Goal: Check status: Check status

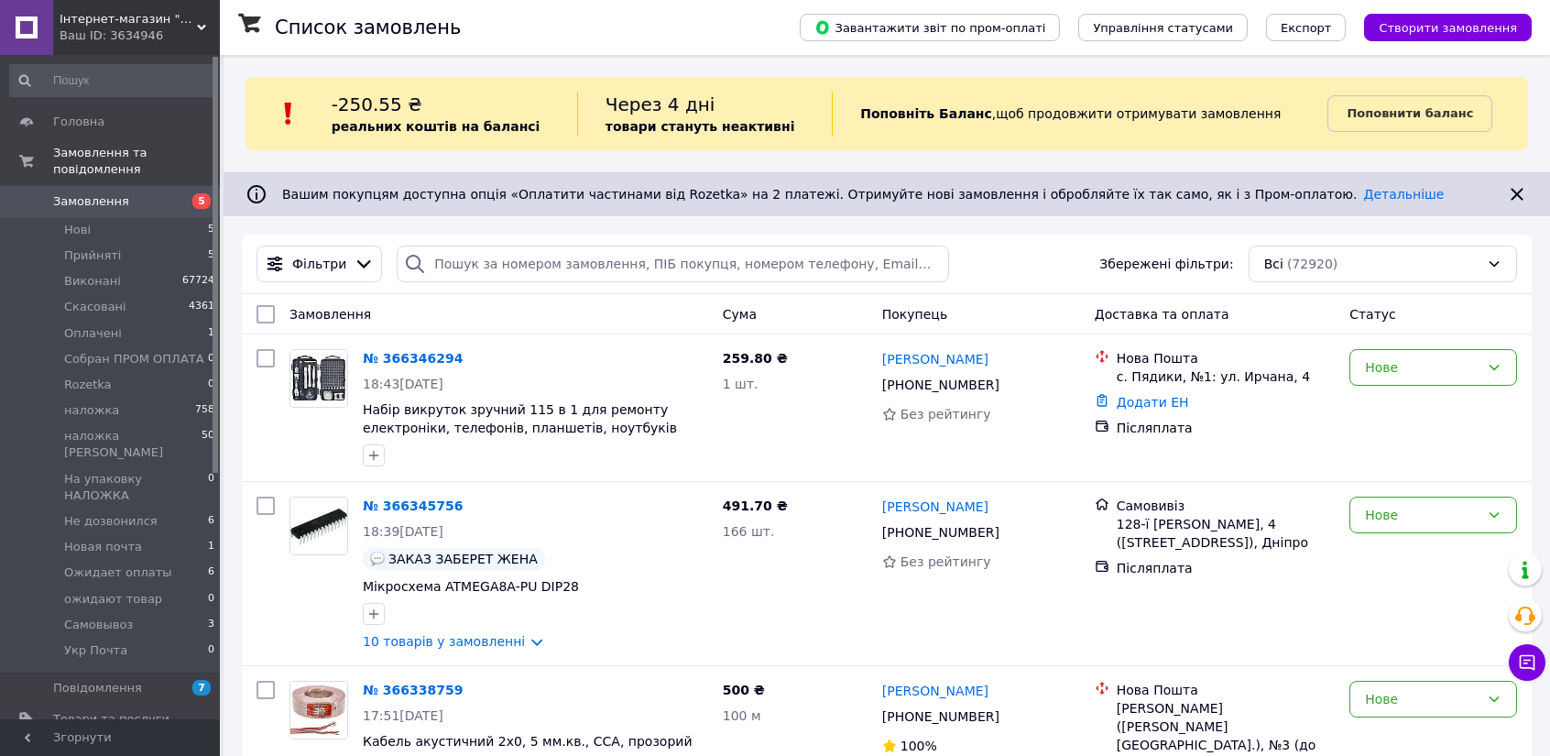
click at [1435, 320] on div "Статус" at bounding box center [1433, 314] width 182 height 33
click at [1403, 378] on div "Нове" at bounding box center [1434, 367] width 168 height 37
click at [1396, 399] on li "Прийнято" at bounding box center [1434, 406] width 166 height 33
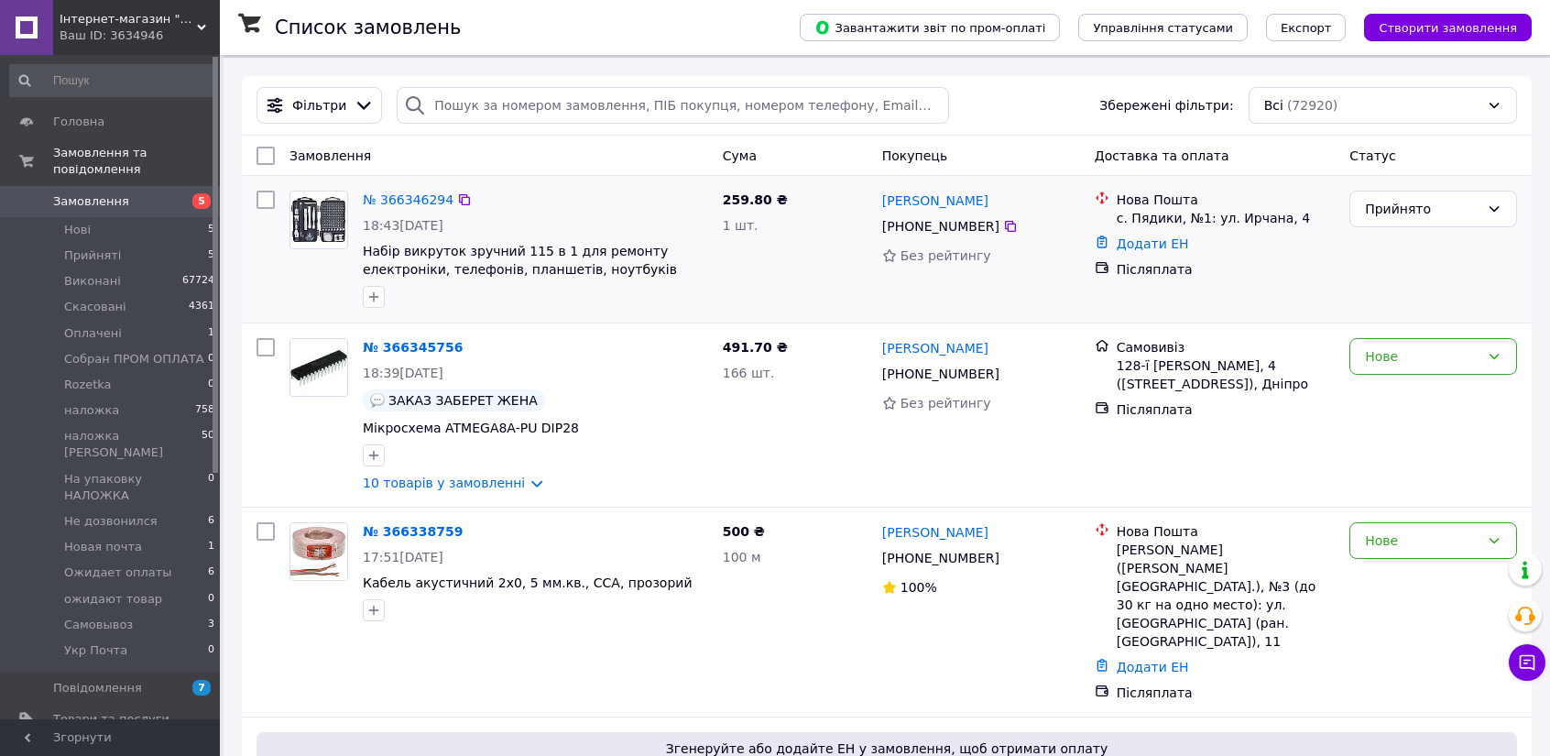
scroll to position [183, 0]
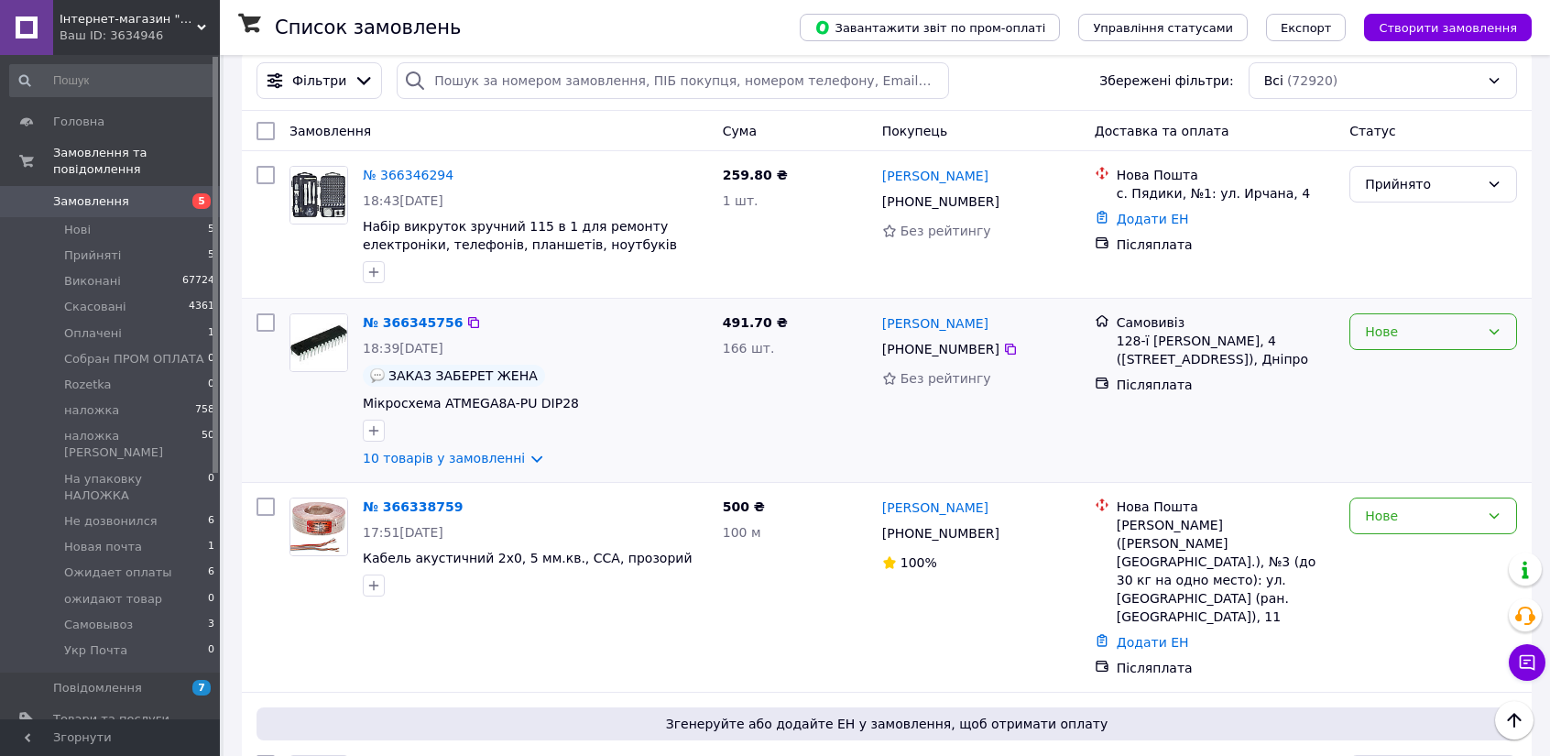
click at [1393, 334] on div "Нове" at bounding box center [1422, 332] width 115 height 20
click at [1392, 371] on li "Прийнято" at bounding box center [1434, 371] width 166 height 33
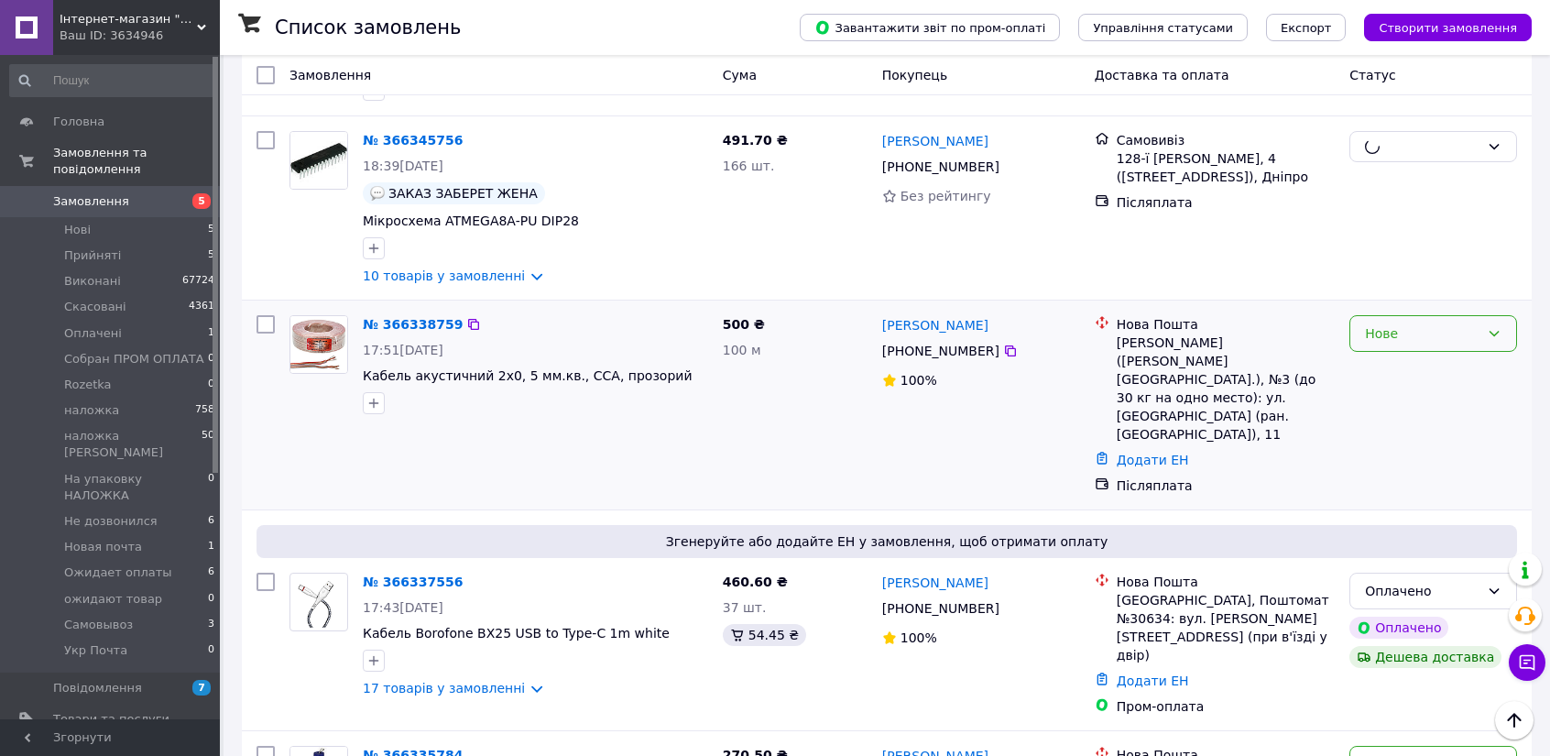
scroll to position [367, 0]
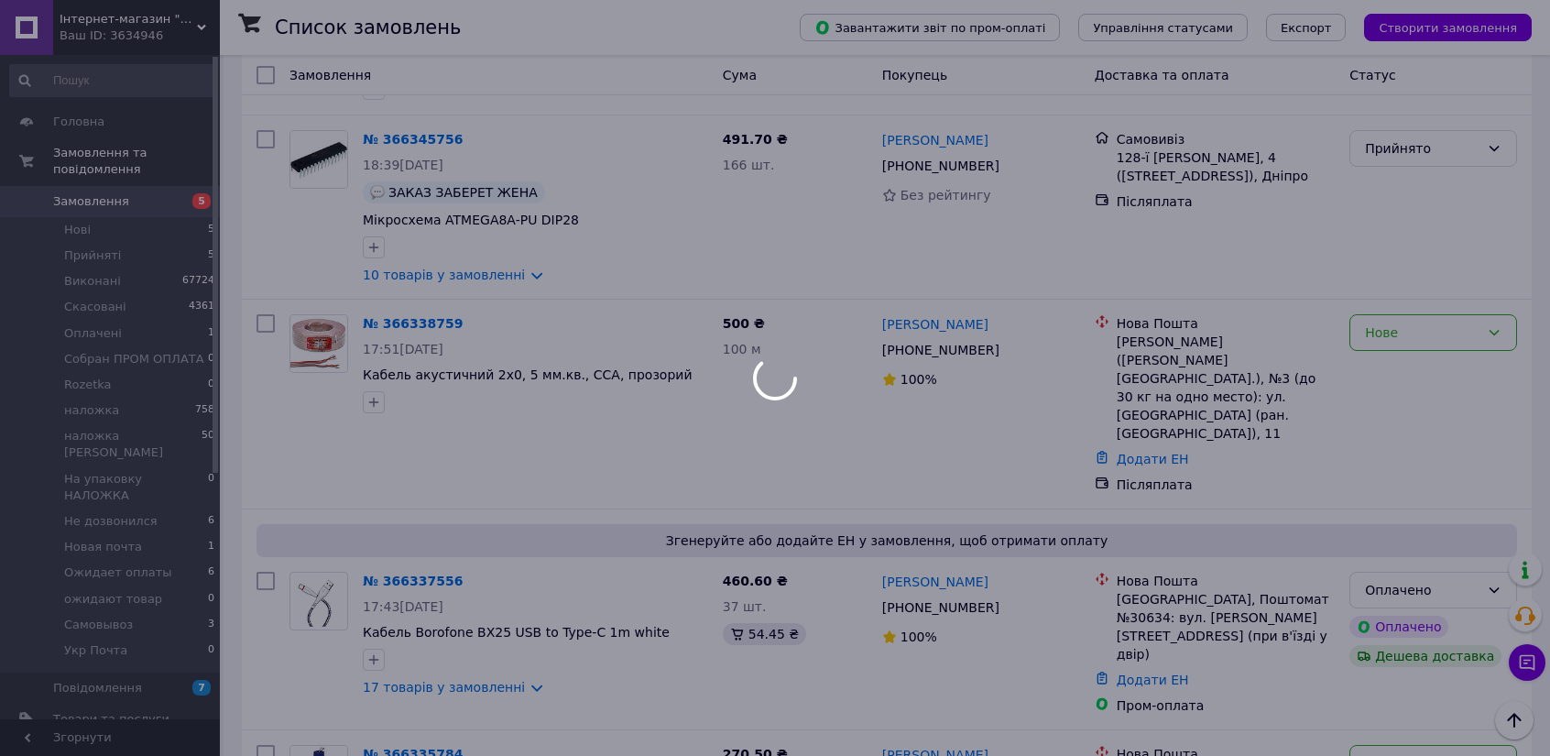
click at [1413, 328] on div at bounding box center [775, 378] width 1550 height 756
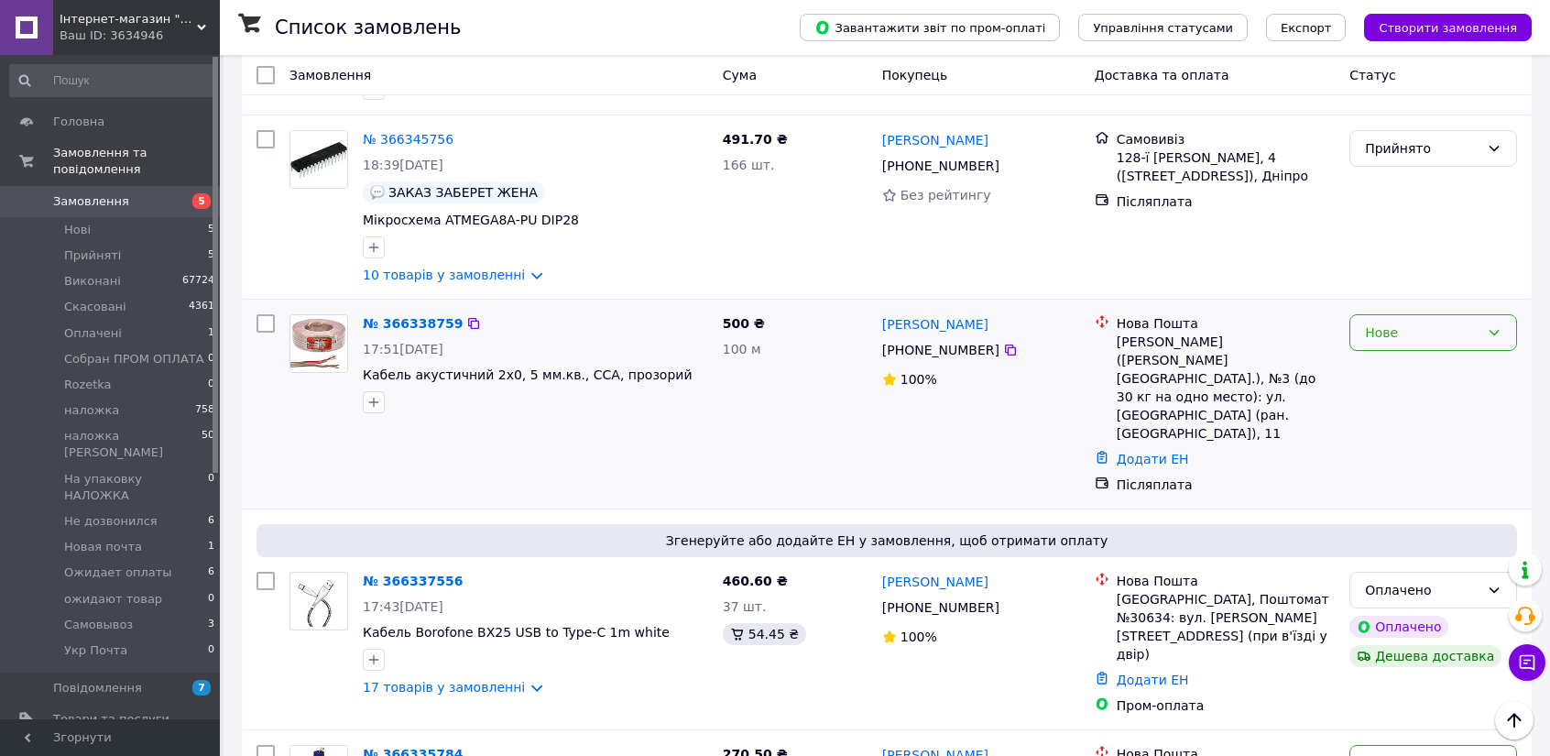
click at [1413, 323] on div "Нове" at bounding box center [1434, 332] width 168 height 37
click at [1400, 374] on li "Прийнято" at bounding box center [1434, 373] width 166 height 33
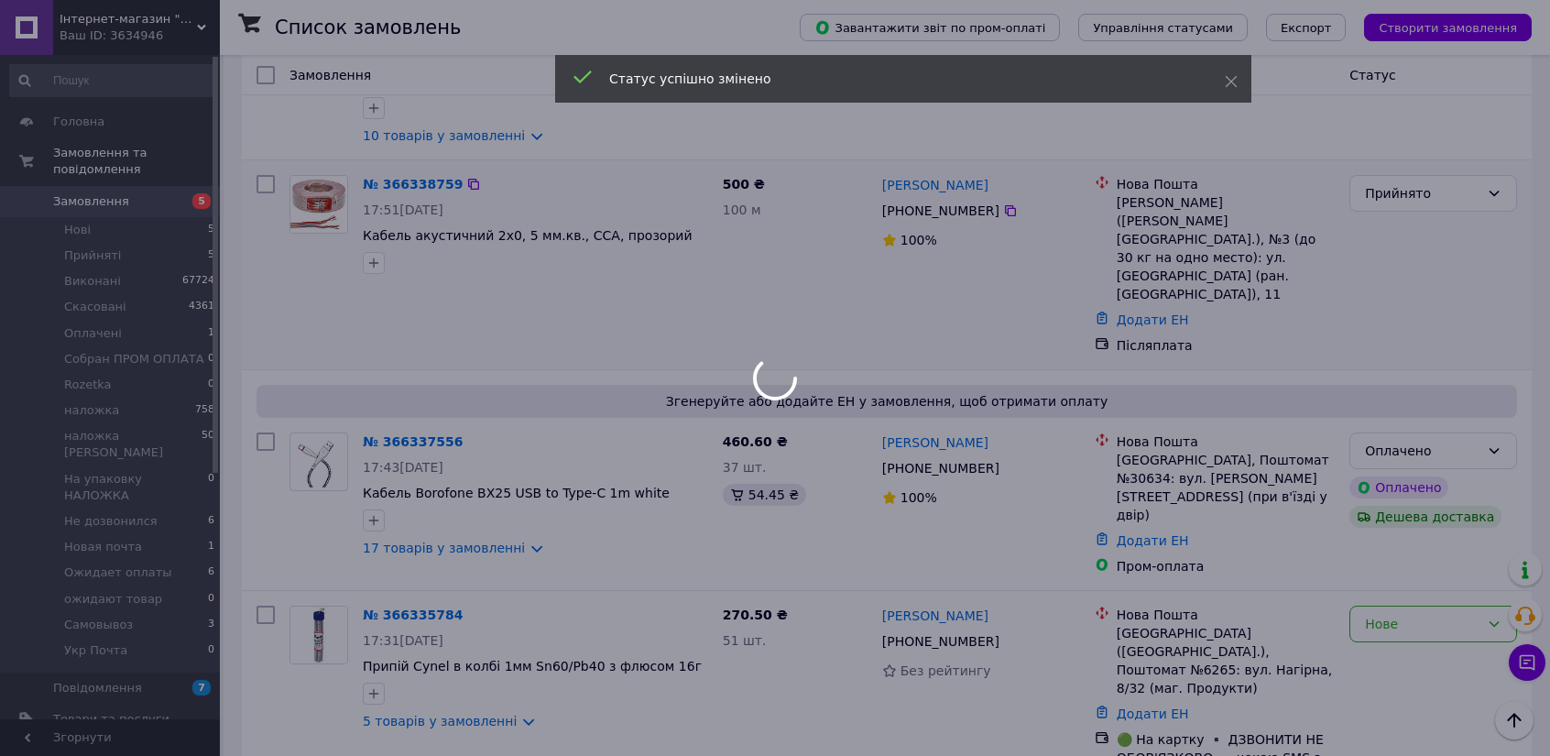
scroll to position [550, 0]
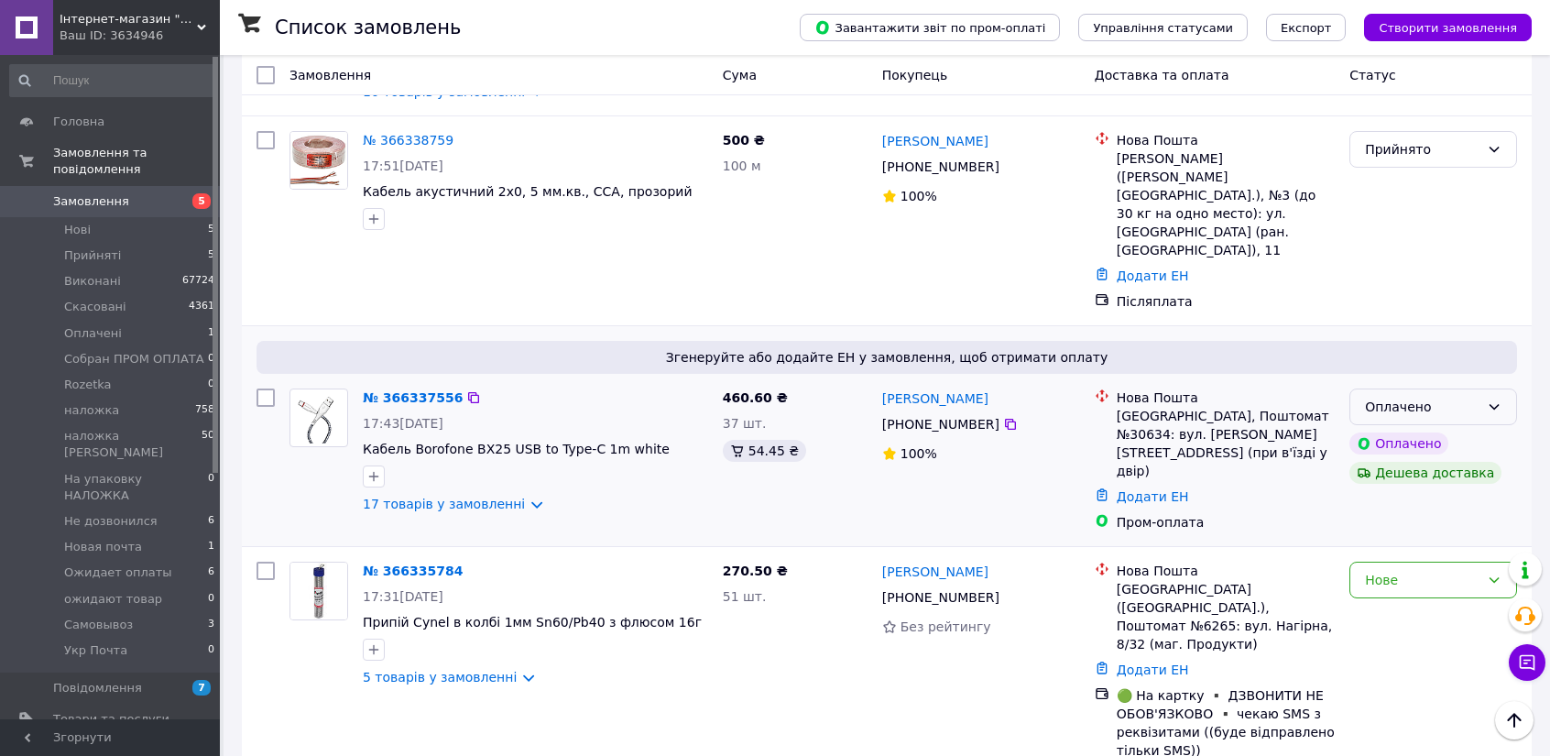
click at [1440, 397] on div "Оплачено" at bounding box center [1422, 407] width 115 height 20
click at [1435, 384] on li "Прийнято" at bounding box center [1434, 393] width 166 height 33
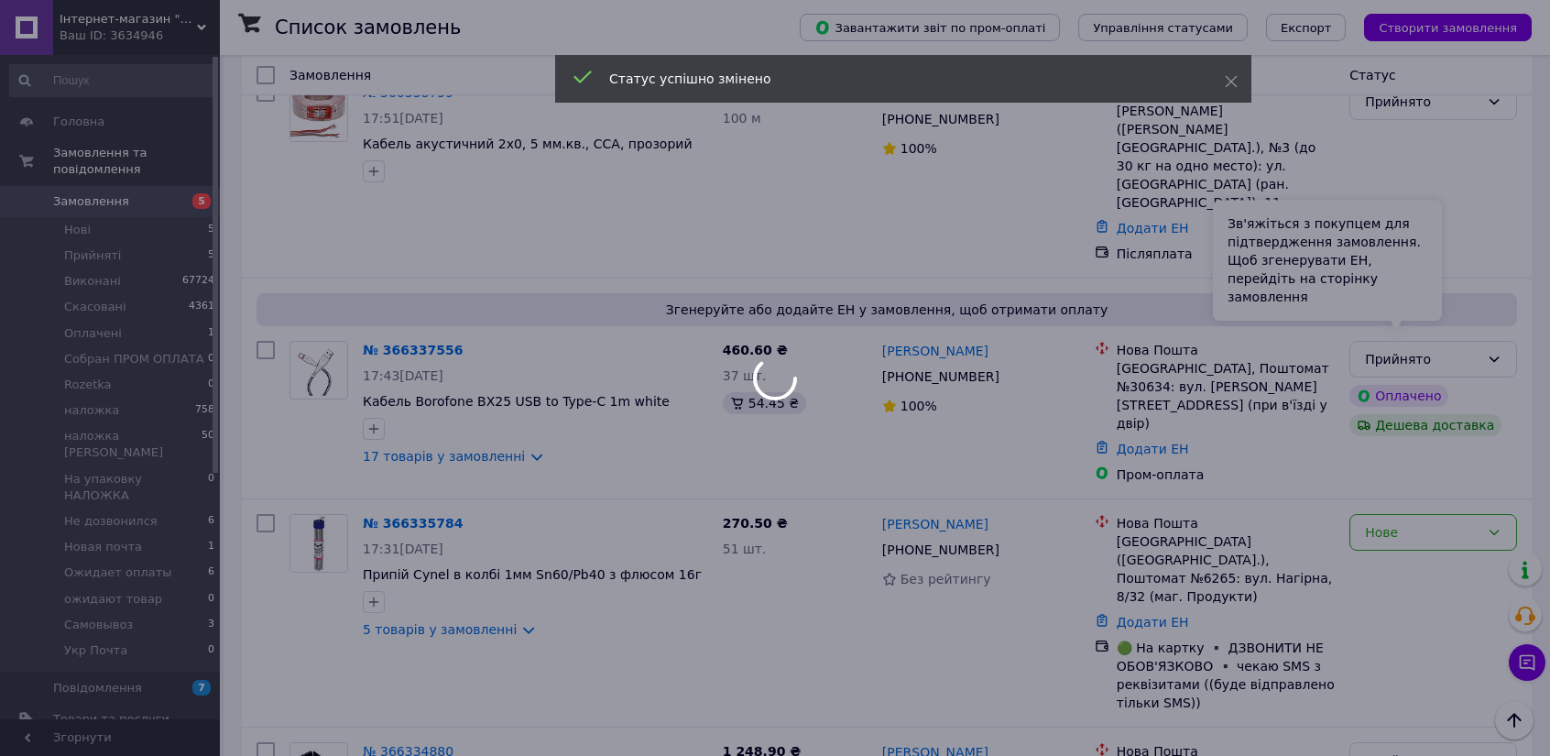
scroll to position [733, 0]
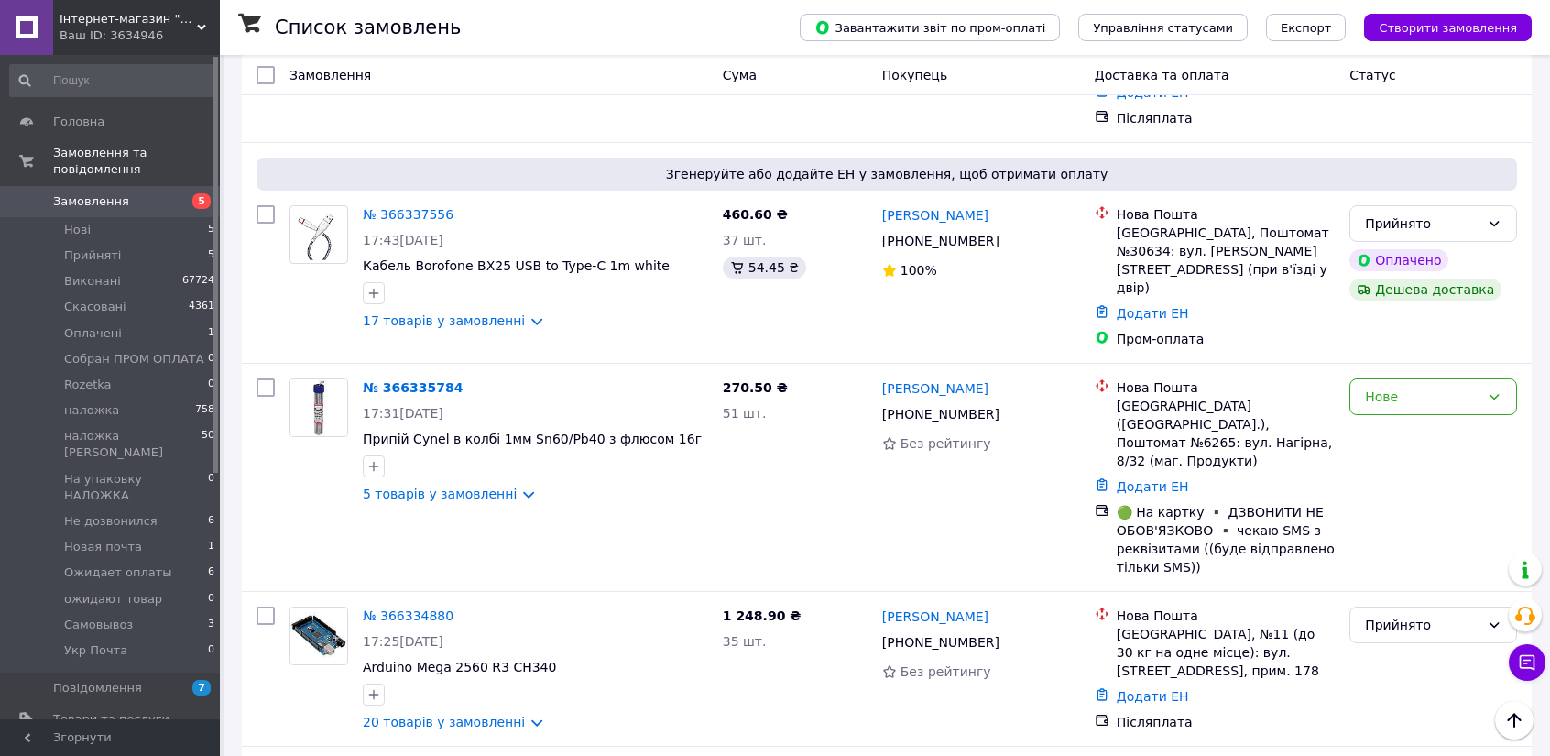
click at [1396, 387] on div "Нове" at bounding box center [1422, 397] width 115 height 20
click at [1375, 366] on li "Прийнято" at bounding box center [1434, 366] width 166 height 33
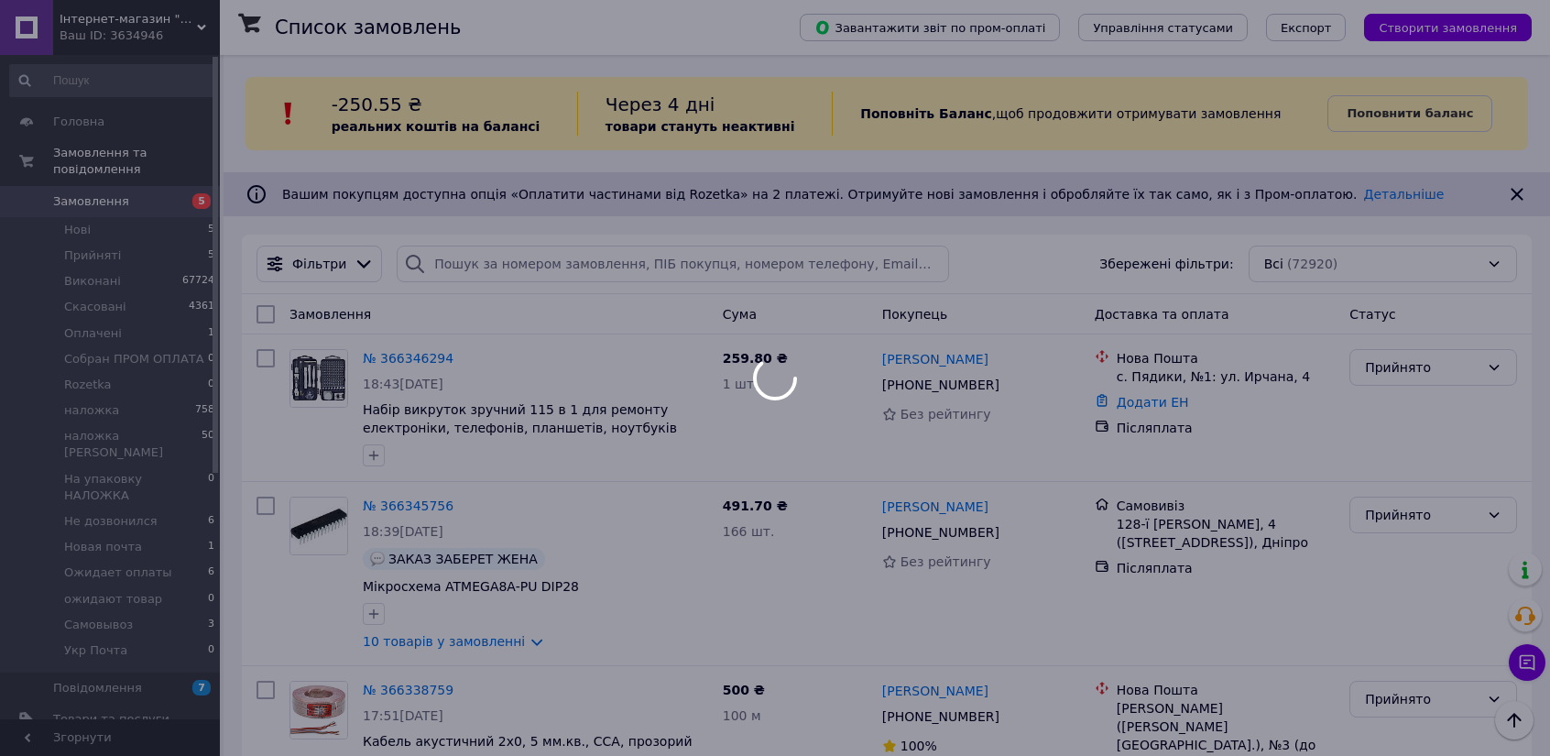
scroll to position [0, 0]
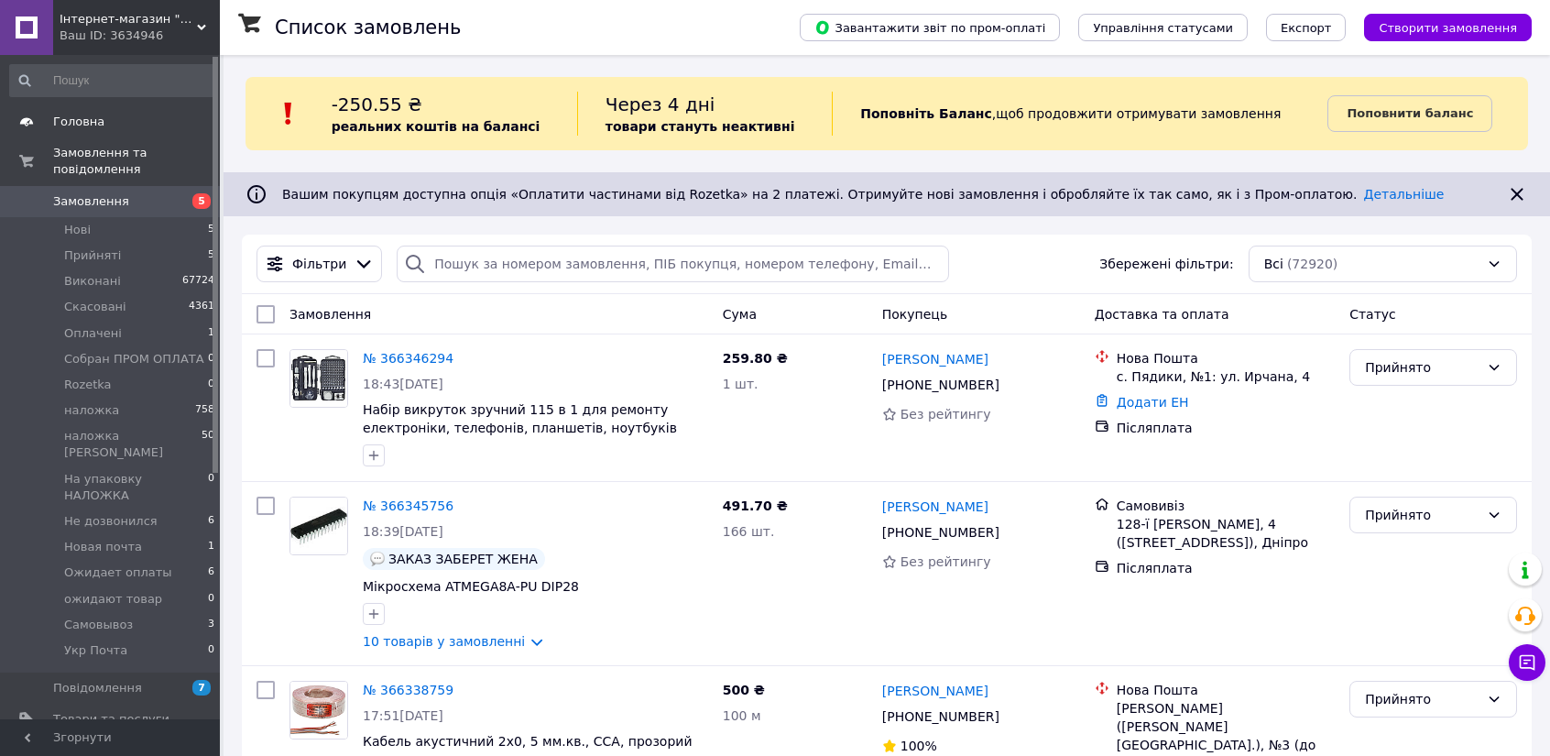
click at [110, 124] on span "Головна" at bounding box center [111, 122] width 116 height 16
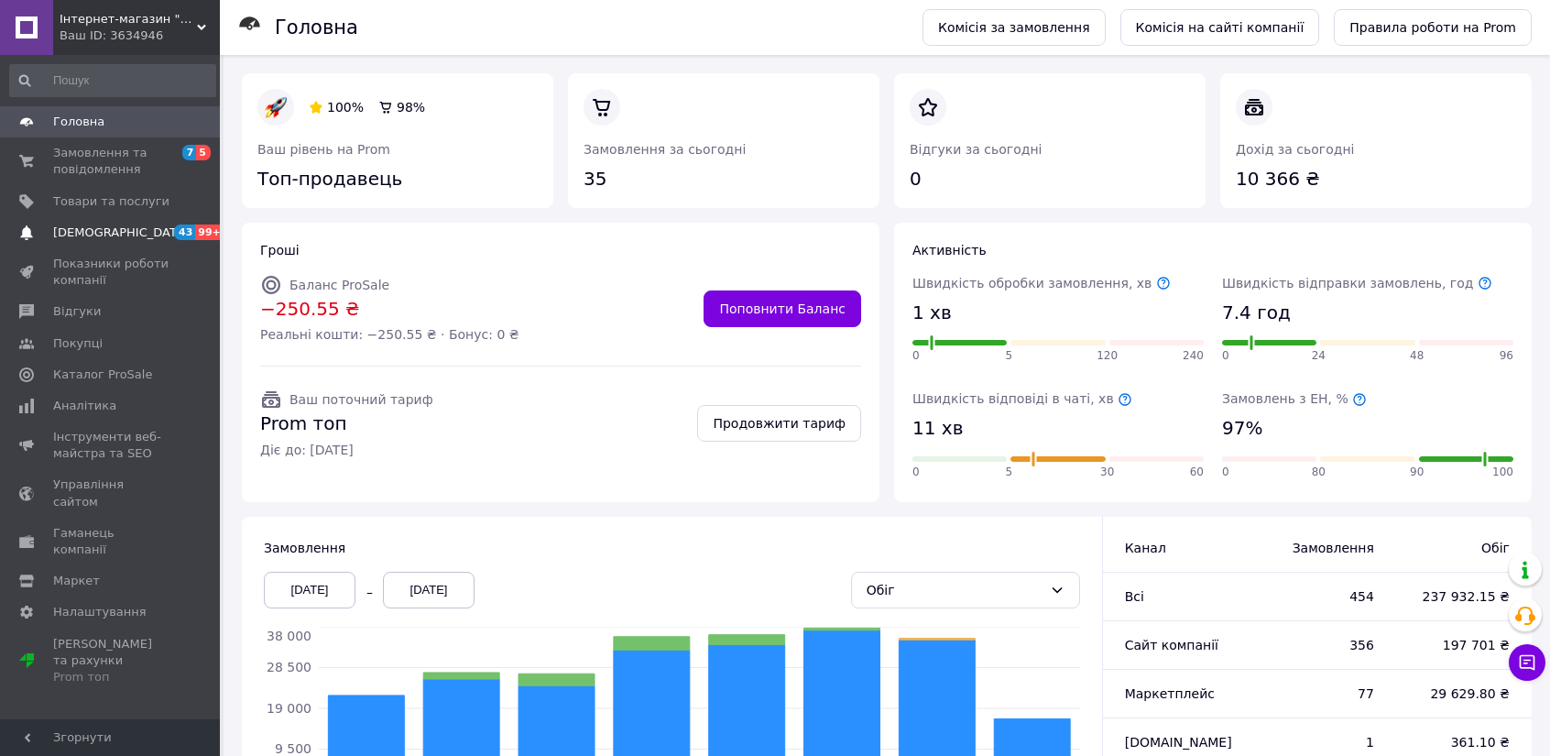
click at [115, 233] on span "[DEMOGRAPHIC_DATA]" at bounding box center [121, 232] width 136 height 16
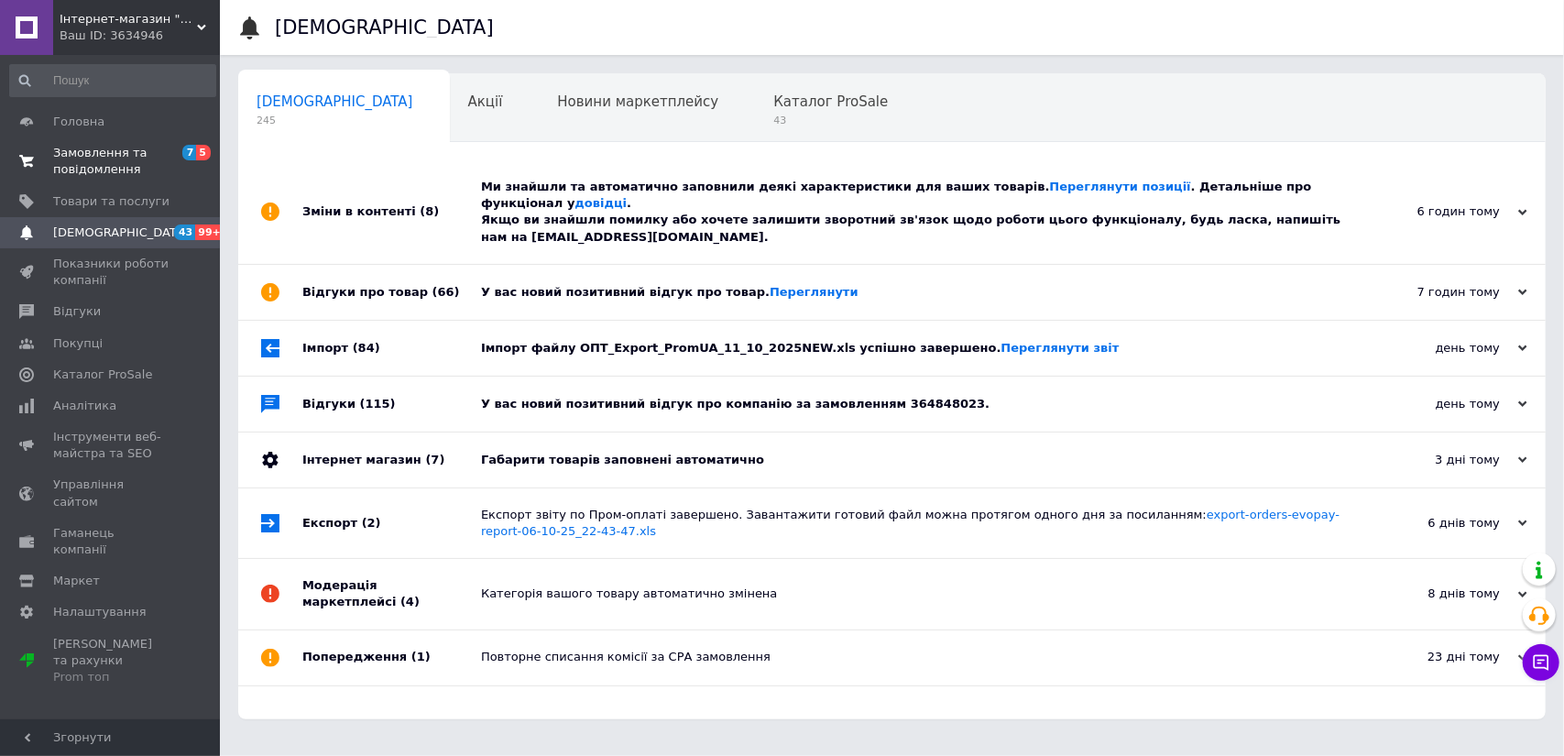
drag, startPoint x: 125, startPoint y: 171, endPoint x: 120, endPoint y: 162, distance: 10.2
click at [125, 170] on span "Замовлення та повідомлення" at bounding box center [111, 161] width 116 height 33
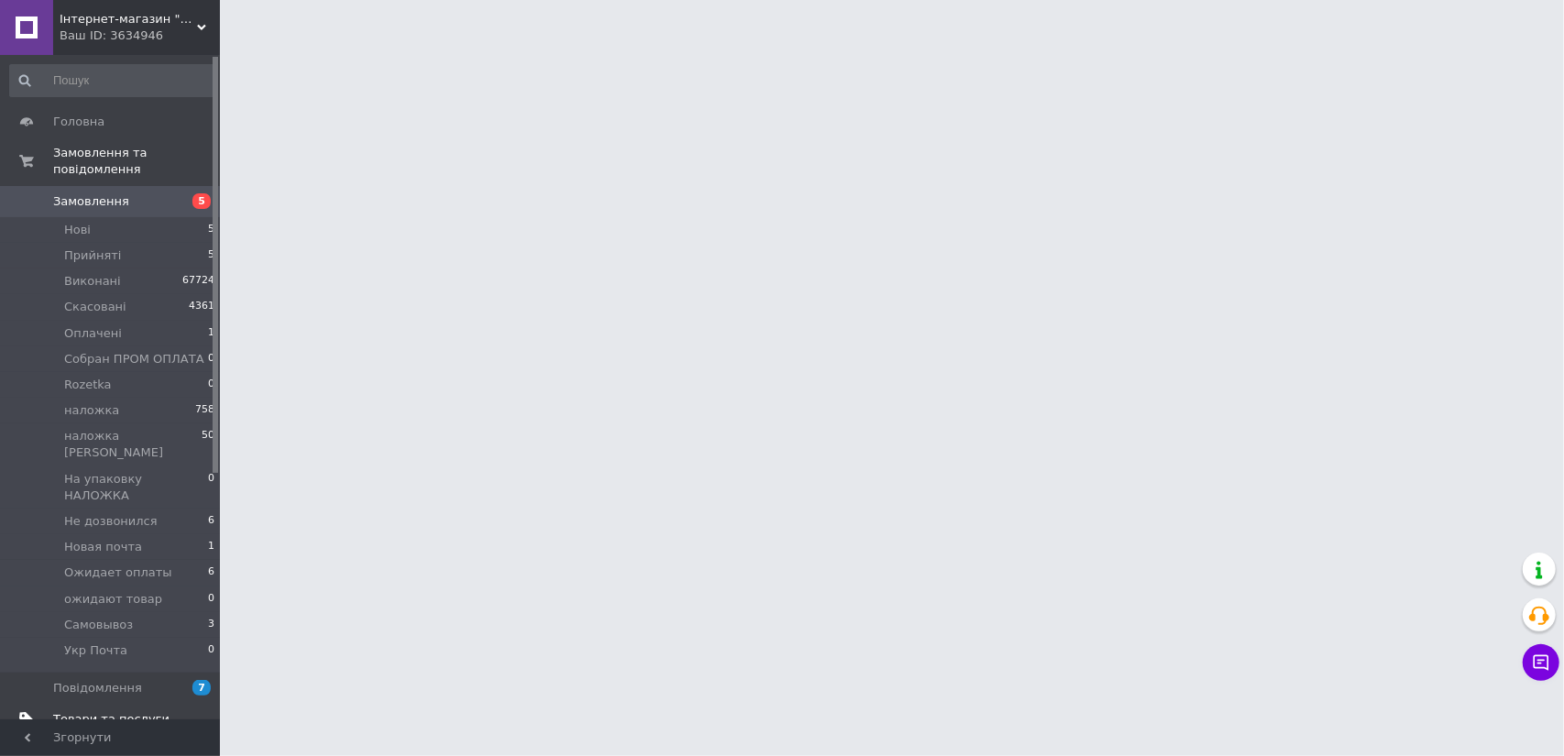
click at [124, 711] on span "Товари та послуги" at bounding box center [111, 719] width 116 height 16
